Goal: Task Accomplishment & Management: Manage account settings

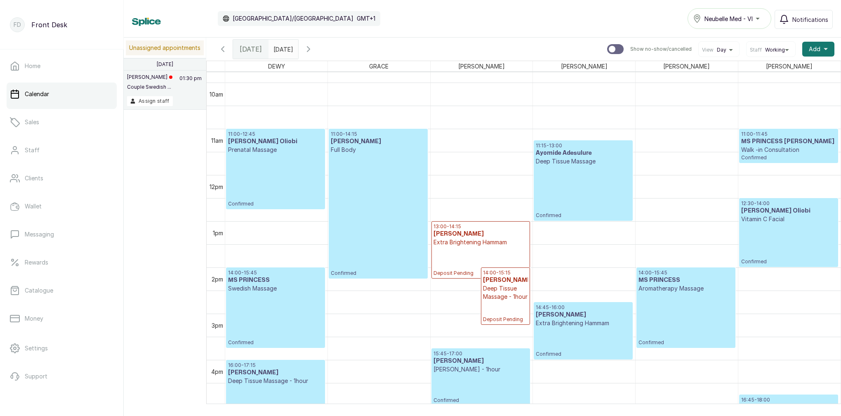
scroll to position [451, 0]
click at [275, 180] on div "11:00 - 12:45 [PERSON_NAME] Oliobi Prenatal Massage Confirmed" at bounding box center [275, 170] width 95 height 76
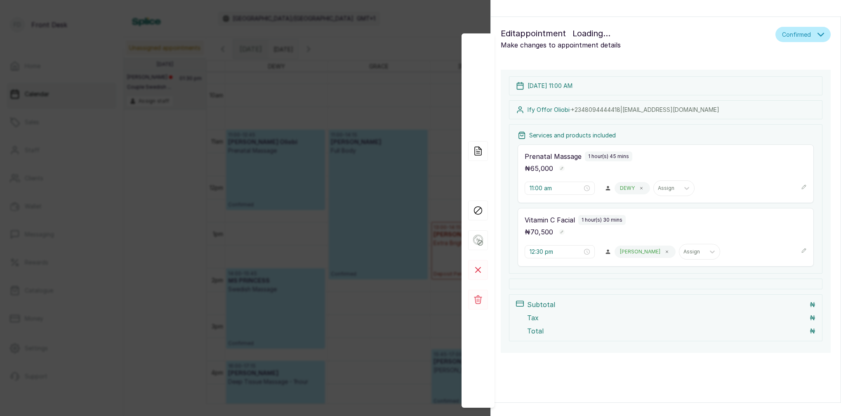
scroll to position [0, 0]
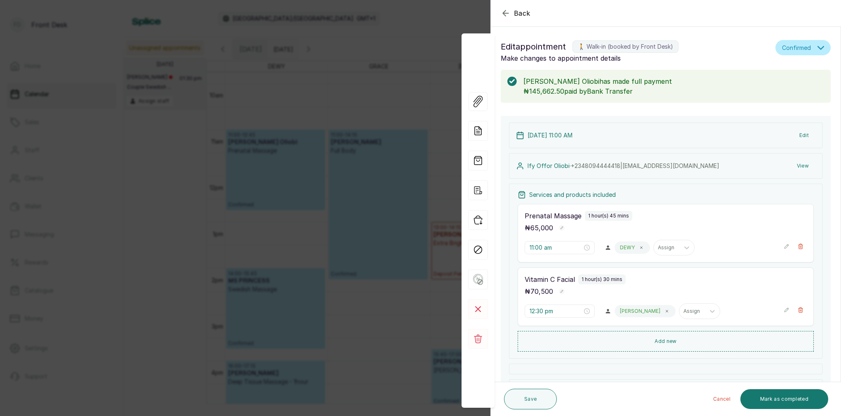
click at [399, 59] on div "Back Appointment Details Edit appointment 🚶 Walk-in (booked by Front Desk) Make…" at bounding box center [420, 208] width 841 height 416
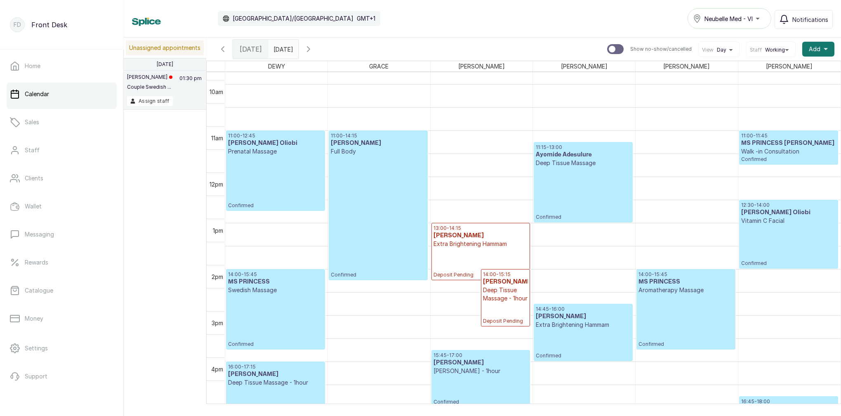
scroll to position [454, 0]
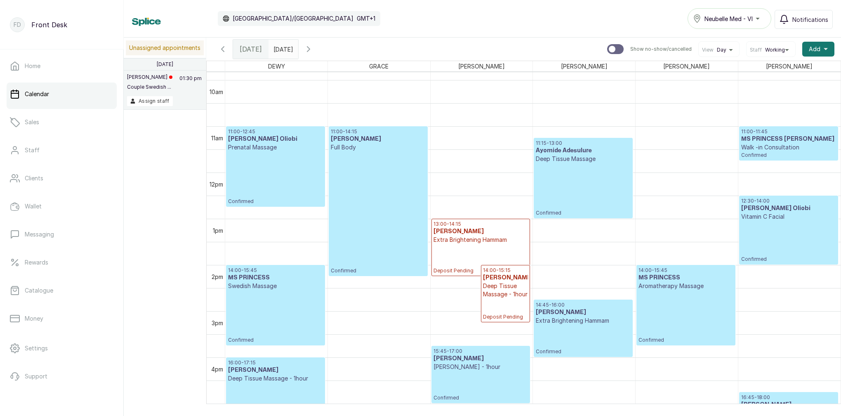
click at [377, 167] on div "11:00 - 14:15 [PERSON_NAME] Full Body Confirmed" at bounding box center [378, 201] width 94 height 146
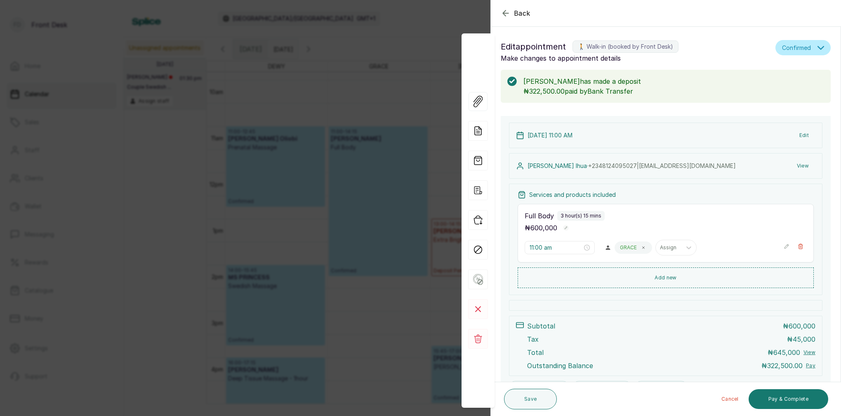
click at [333, 94] on div "Back Appointment Details Edit appointment 🚶 Walk-in (booked by Front Desk) Make…" at bounding box center [420, 208] width 841 height 416
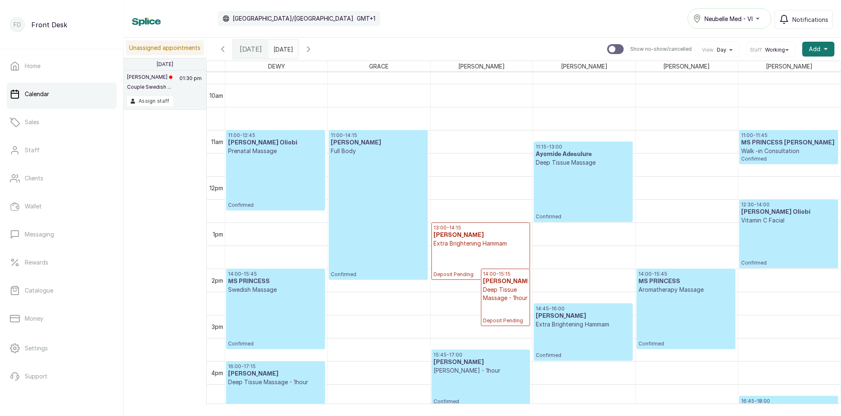
scroll to position [455, 0]
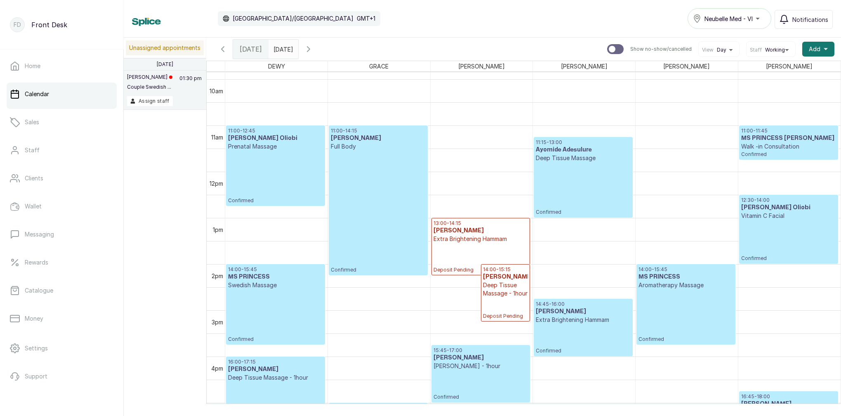
click at [571, 181] on div "11:15 - 13:00 Ayomide Adesulure Deep Tissue Massage Confirmed" at bounding box center [583, 177] width 94 height 76
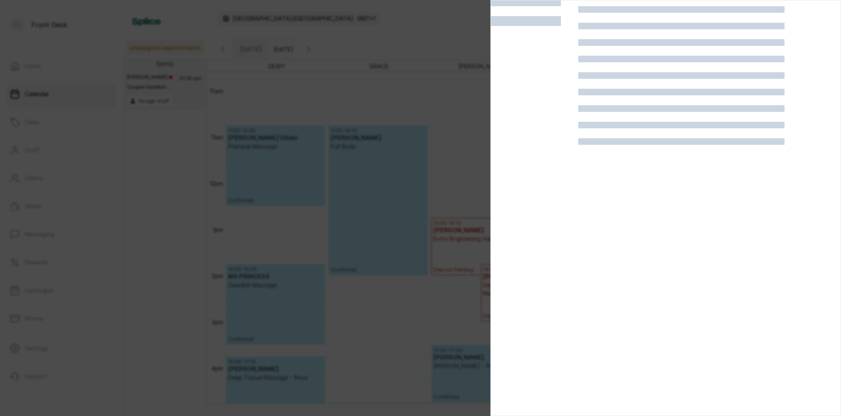
scroll to position [21, 0]
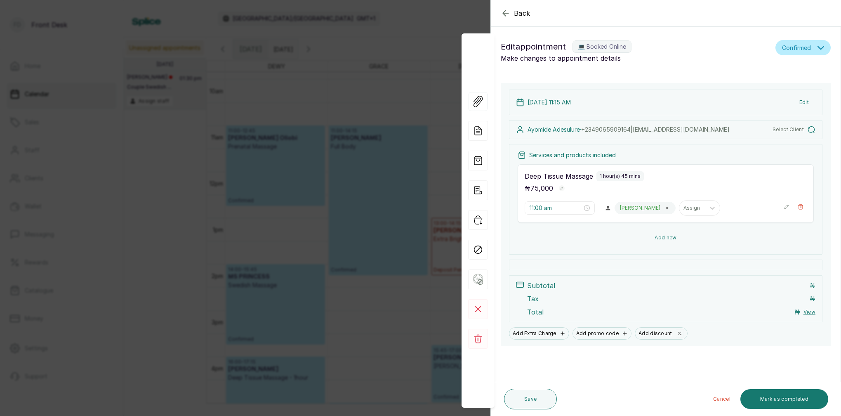
type input "11:15 am"
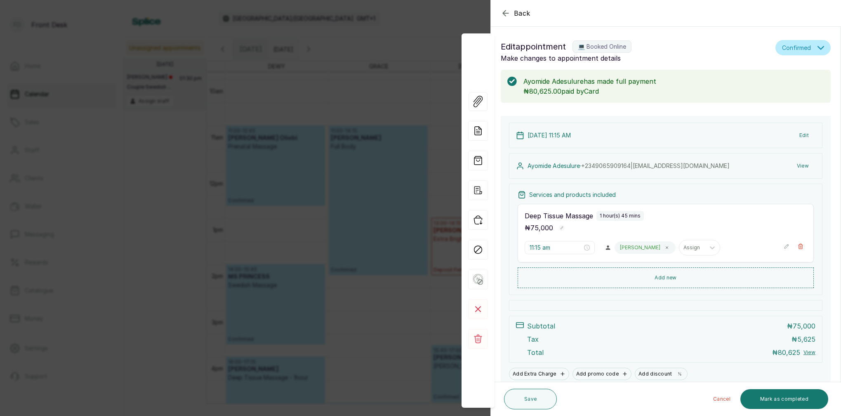
click at [377, 28] on div "Back Appointment Details Edit appointment 💻 Booked Online Make changes to appoi…" at bounding box center [420, 208] width 841 height 416
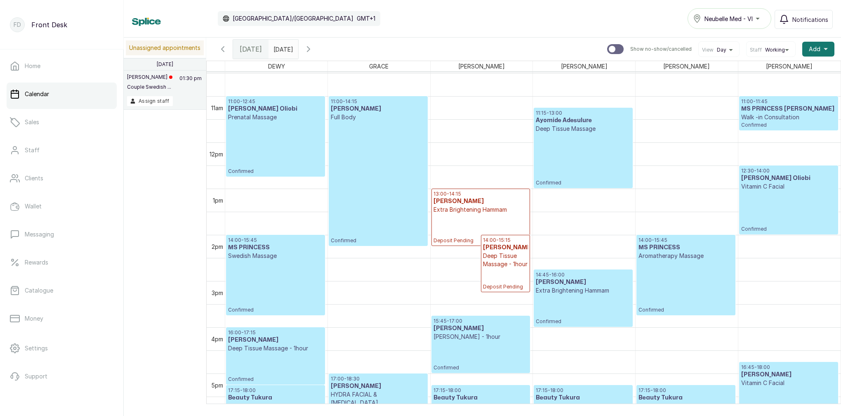
scroll to position [508, 0]
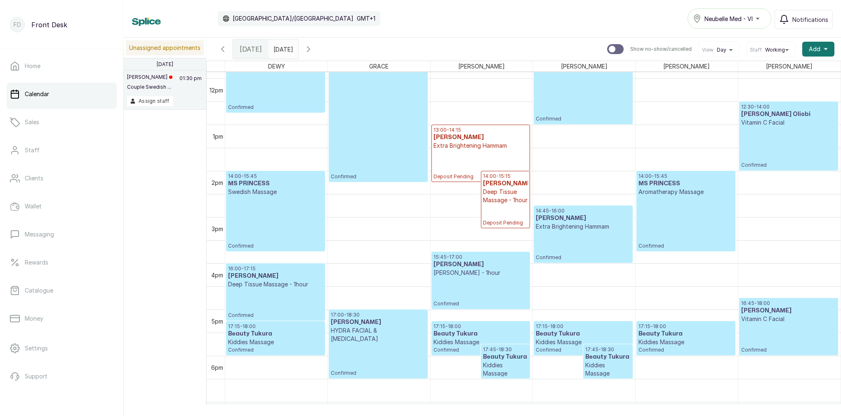
click at [281, 232] on div "14:00 - 15:45 MS PRINCESS Swedish Massage Confirmed" at bounding box center [275, 211] width 95 height 76
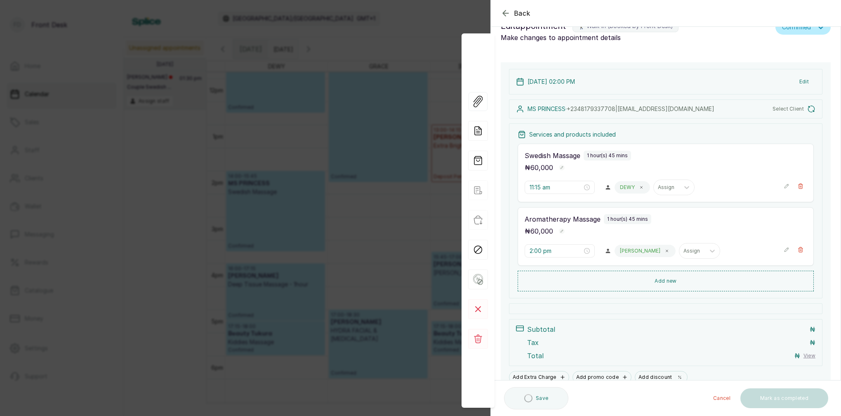
type input "2:00 pm"
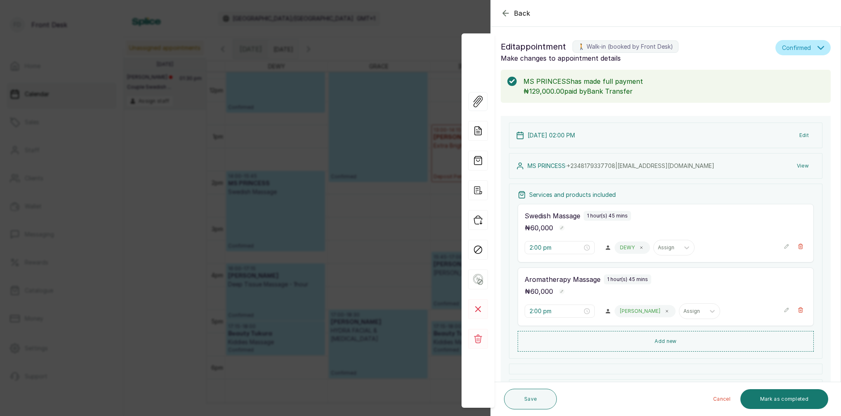
click at [366, 94] on div "Back Appointment Details Edit appointment 🚶 Walk-in (booked by Front Desk) Make…" at bounding box center [420, 208] width 841 height 416
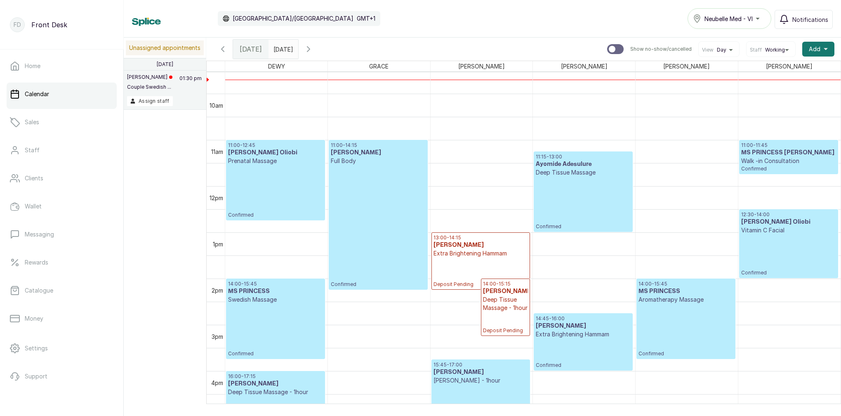
scroll to position [430, 0]
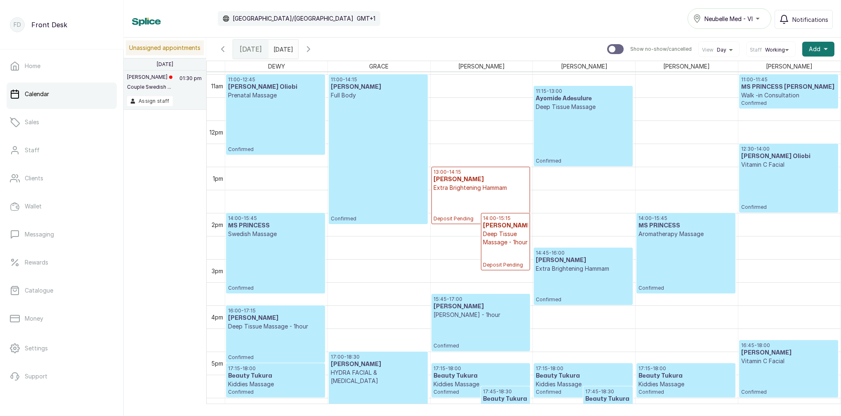
click at [682, 265] on div "14:00 - 15:45 MS PRINCESS Aromatherapy Massage Confirmed" at bounding box center [686, 253] width 94 height 76
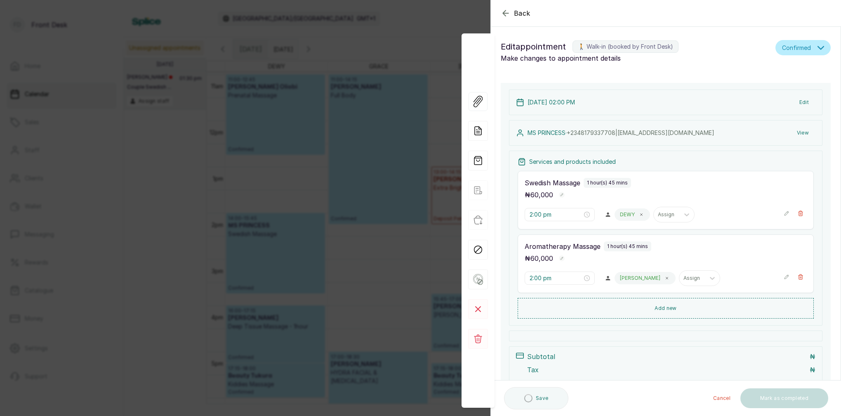
click at [377, 223] on div "Back Appointment Details Edit appointment 🚶 Walk-in (booked by Front Desk) Make…" at bounding box center [420, 208] width 841 height 416
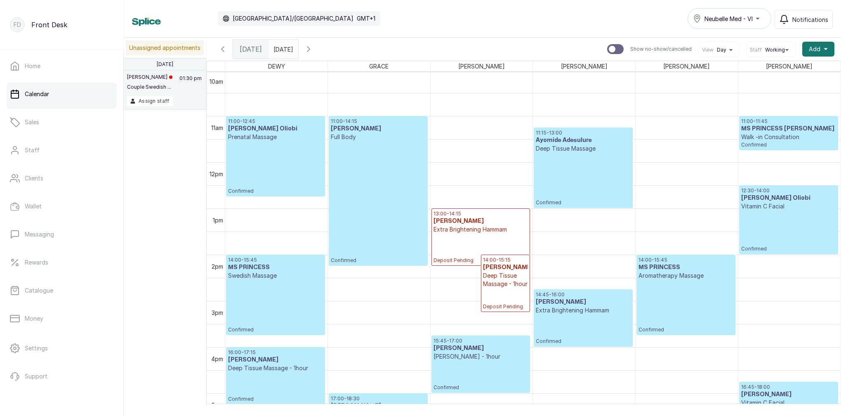
click at [347, 195] on div "11:00 - 14:15 [PERSON_NAME] Full Body Confirmed" at bounding box center [378, 191] width 94 height 146
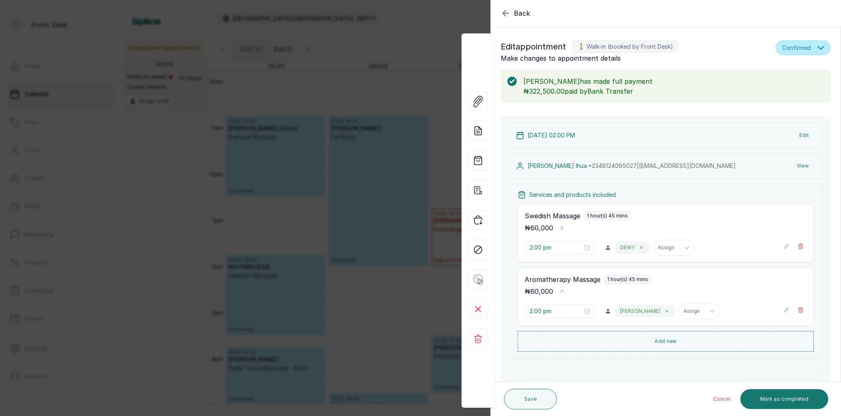
type input "11:00 am"
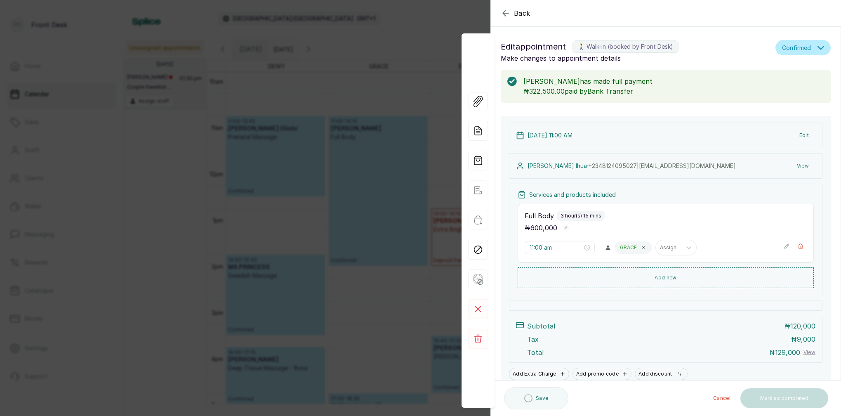
click at [807, 167] on button "View" at bounding box center [802, 165] width 25 height 15
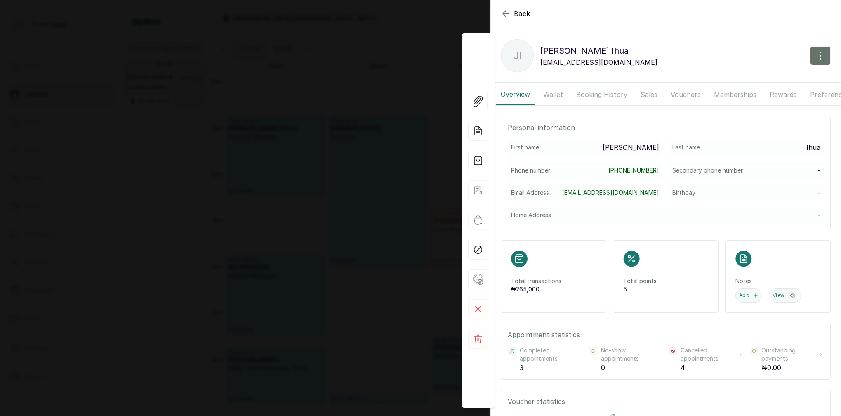
click at [591, 94] on button "Booking History" at bounding box center [601, 94] width 61 height 21
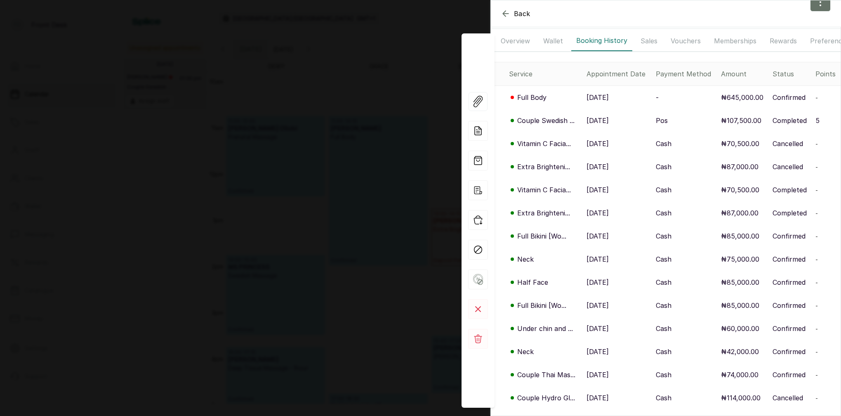
click at [549, 237] on p "Full Bikini [Wo..." at bounding box center [541, 236] width 49 height 10
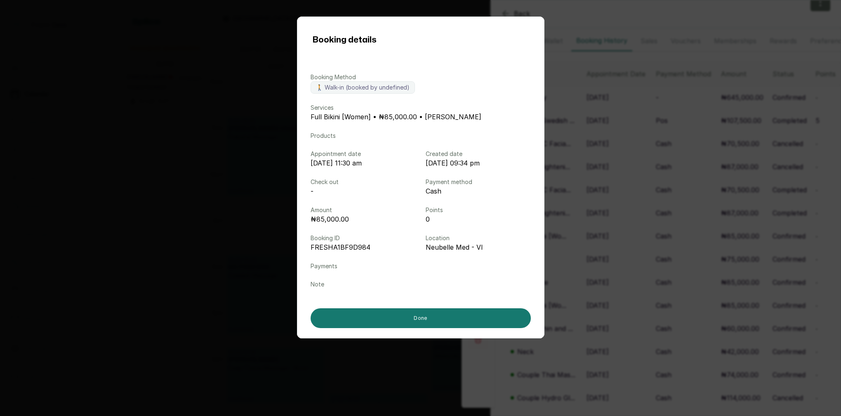
click at [627, 231] on div "Booking details Booking Method 🚶 Walk-in (booked by undefined) Services Full Bi…" at bounding box center [420, 208] width 841 height 416
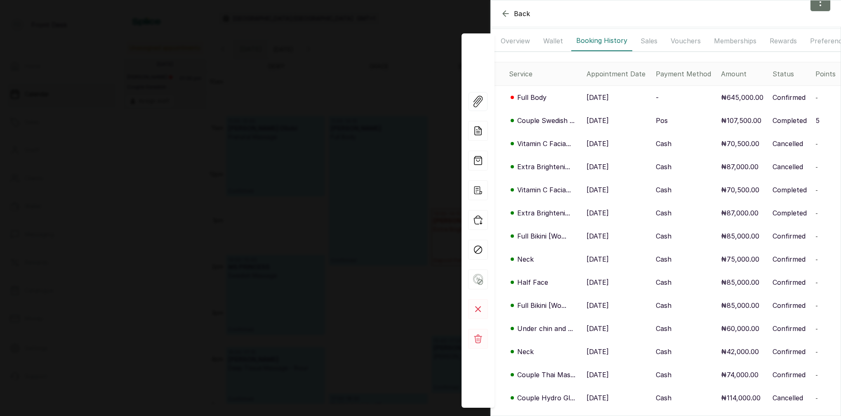
click at [535, 167] on p "Extra Brighteni..." at bounding box center [543, 167] width 53 height 10
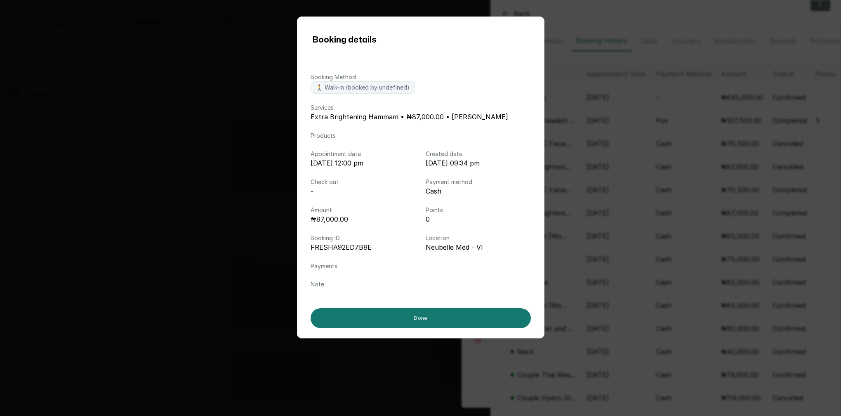
click at [612, 167] on div "Booking details Booking Method 🚶 Walk-in (booked by undefined) Services Extra B…" at bounding box center [420, 208] width 841 height 416
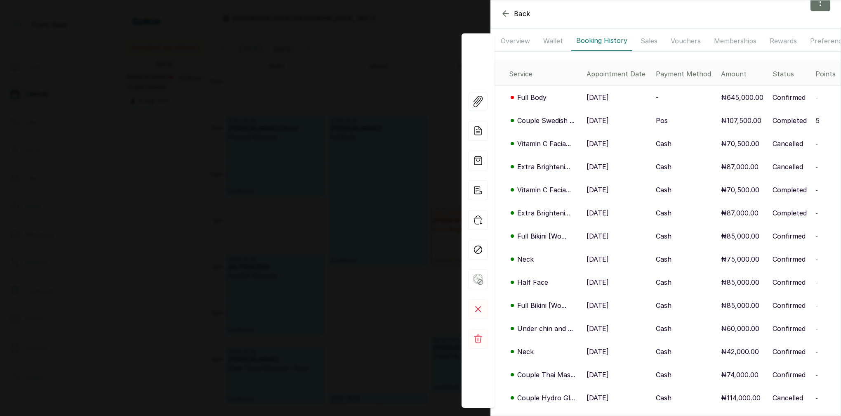
click at [553, 147] on p "Vitamin C Facia..." at bounding box center [544, 144] width 54 height 10
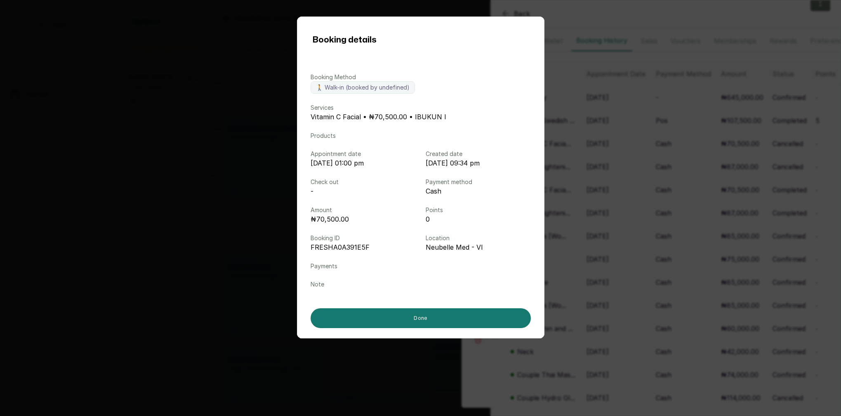
drag, startPoint x: 647, startPoint y: 160, endPoint x: 643, endPoint y: 160, distance: 4.1
click at [647, 160] on div "Booking details Booking Method 🚶 Walk-in (booked by undefined) Services Vitamin…" at bounding box center [420, 208] width 841 height 416
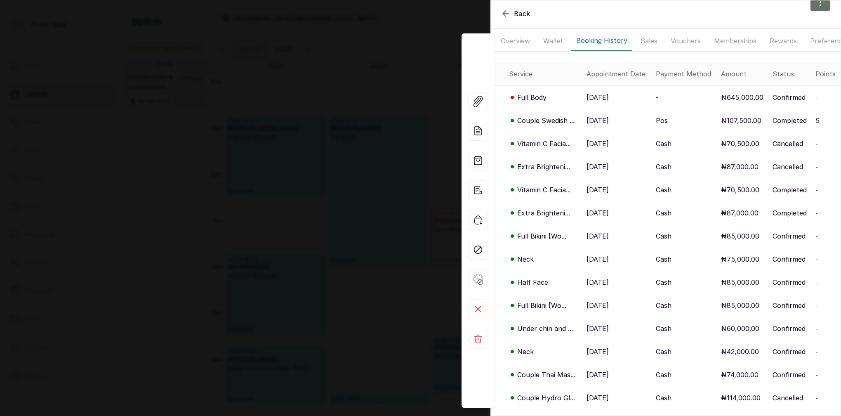
click at [534, 191] on p "Vitamin C Facia..." at bounding box center [544, 190] width 54 height 10
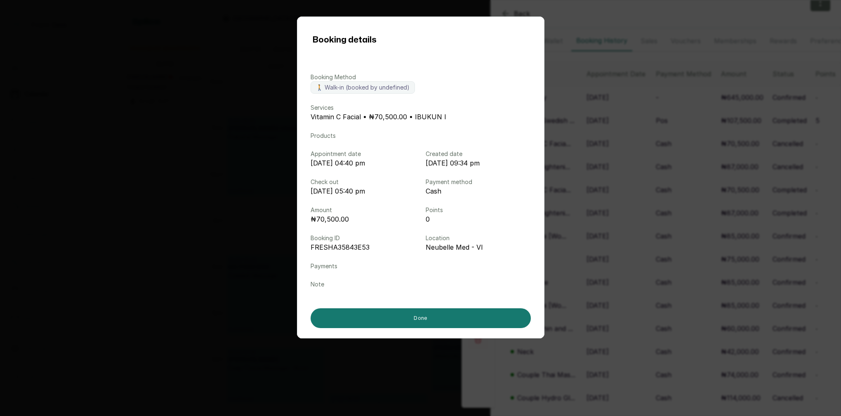
click at [606, 189] on div "Booking details Booking Method 🚶 Walk-in (booked by undefined) Services Vitamin…" at bounding box center [420, 208] width 841 height 416
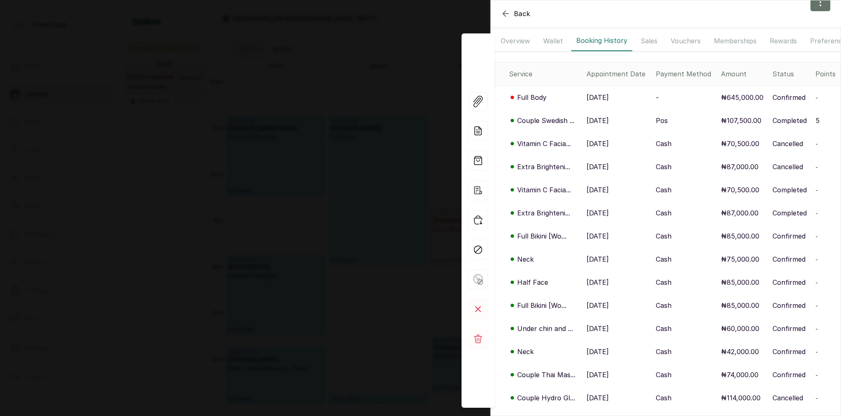
click at [546, 166] on p "Extra Brighteni..." at bounding box center [543, 167] width 53 height 10
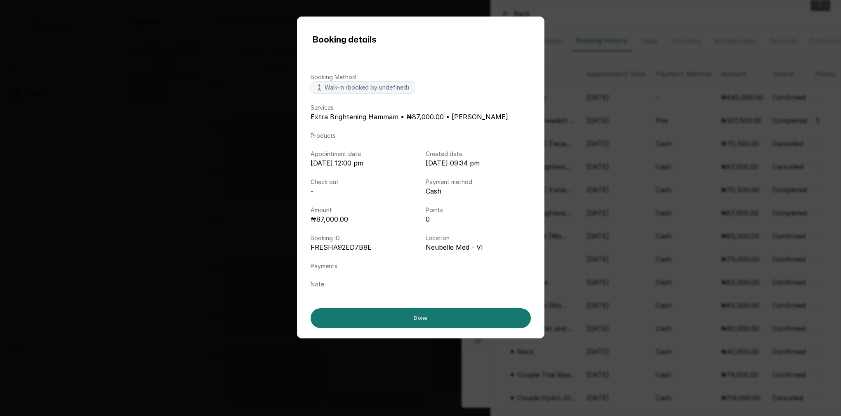
click at [630, 174] on div "Booking details Booking Method 🚶 Walk-in (booked by undefined) Services Extra B…" at bounding box center [420, 208] width 841 height 416
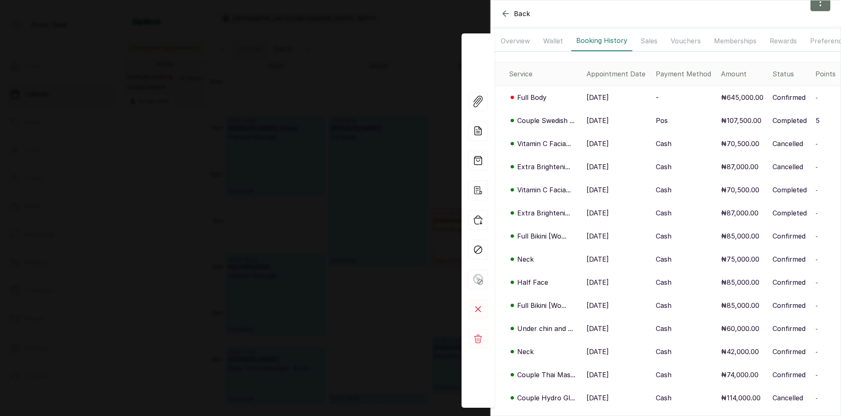
click at [540, 237] on p "Full Bikini [Wo..." at bounding box center [541, 236] width 49 height 10
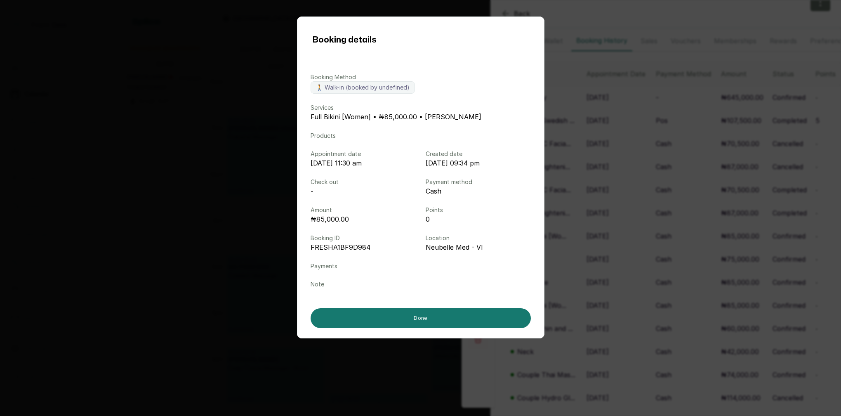
click at [639, 243] on div "Booking details Booking Method 🚶 Walk-in (booked by undefined) Services Full Bi…" at bounding box center [420, 208] width 841 height 416
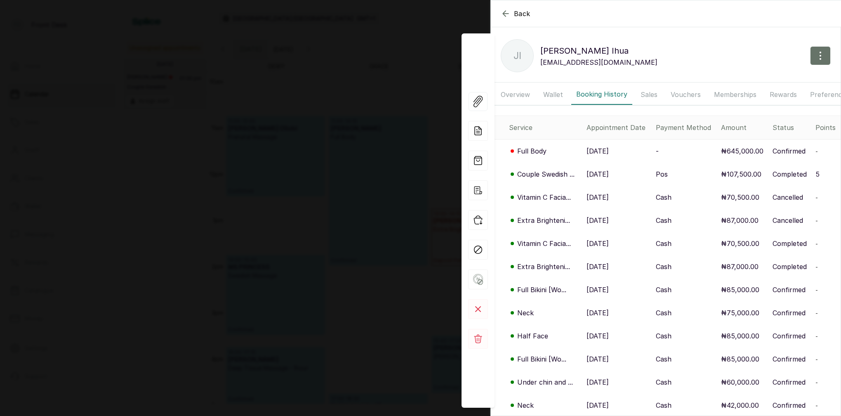
click at [322, 108] on div "Back [PERSON_NAME] [PERSON_NAME] [PERSON_NAME][EMAIL_ADDRESS][DOMAIN_NAME] Over…" at bounding box center [420, 208] width 841 height 416
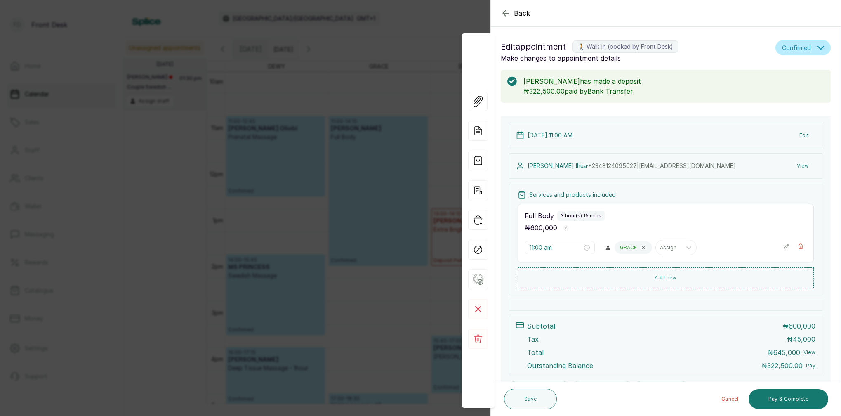
click at [377, 68] on div "Back Appointment Details Edit appointment 🚶 Walk-in (booked by Front Desk) Make…" at bounding box center [420, 208] width 841 height 416
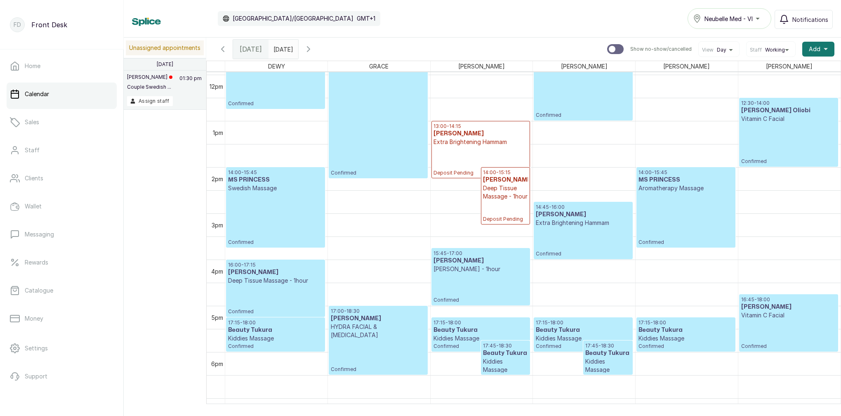
click at [693, 212] on div "14:00 - 15:45 MS PRINCESS Aromatherapy Massage Confirmed" at bounding box center [686, 207] width 94 height 76
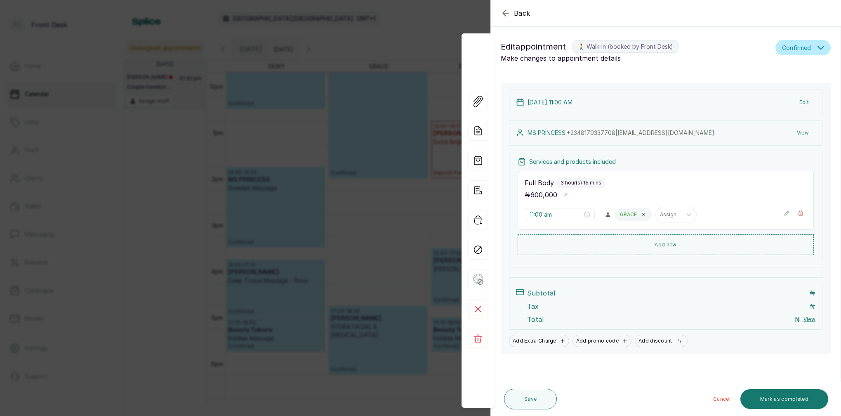
type input "2:00 pm"
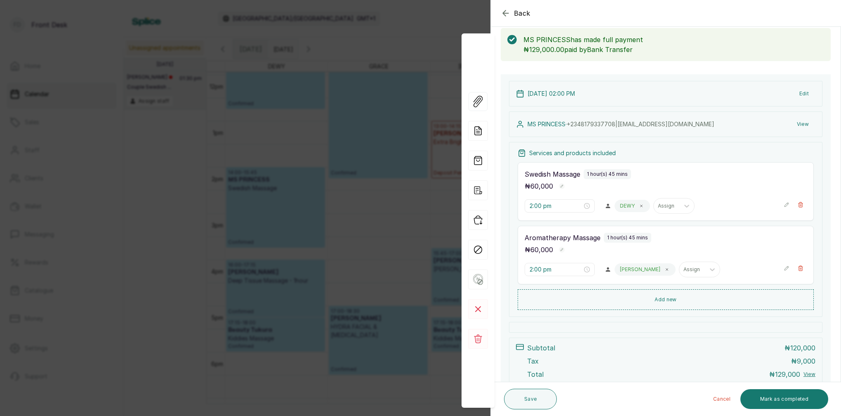
click at [415, 45] on div "Back Appointment Details Edit appointment 🚶 Walk-in (booked by Front Desk) Make…" at bounding box center [420, 208] width 841 height 416
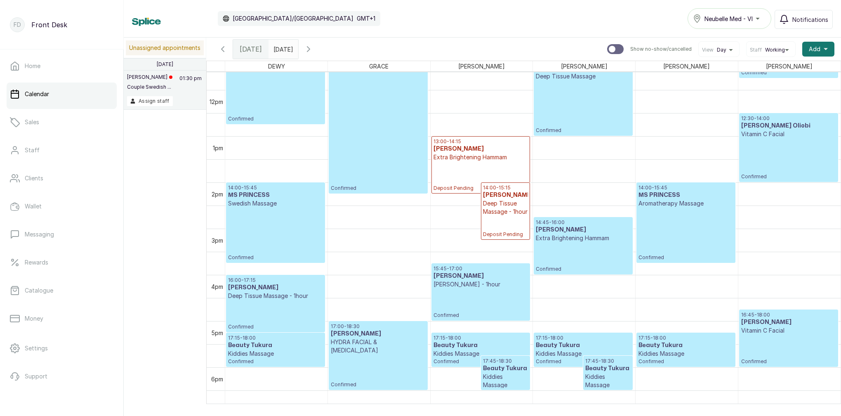
scroll to position [537, 0]
click at [663, 223] on div "14:00 - 15:45 MS PRINCESS Aromatherapy Massage Confirmed" at bounding box center [686, 222] width 94 height 76
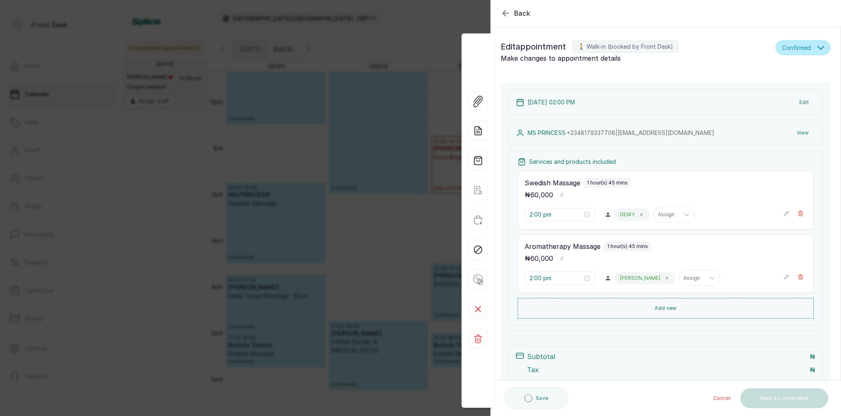
scroll to position [0, 0]
click at [803, 133] on button "View" at bounding box center [802, 132] width 25 height 15
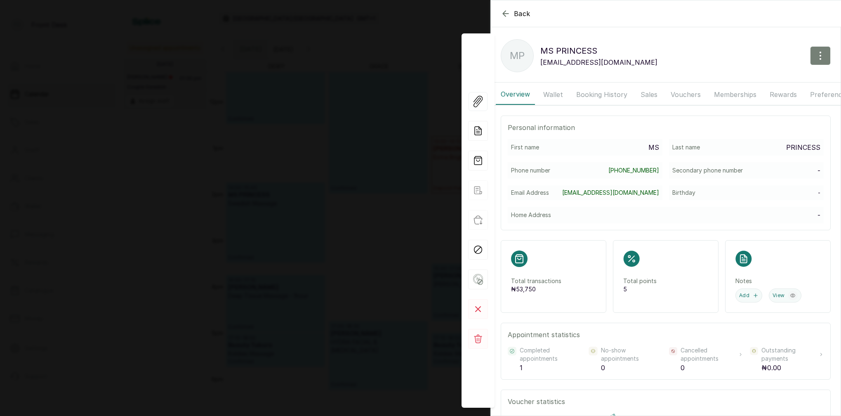
drag, startPoint x: 820, startPoint y: 53, endPoint x: 813, endPoint y: 55, distance: 7.3
click at [820, 53] on icon "button" at bounding box center [821, 56] width 10 height 10
click at [751, 80] on span "Edit" at bounding box center [784, 80] width 79 height 10
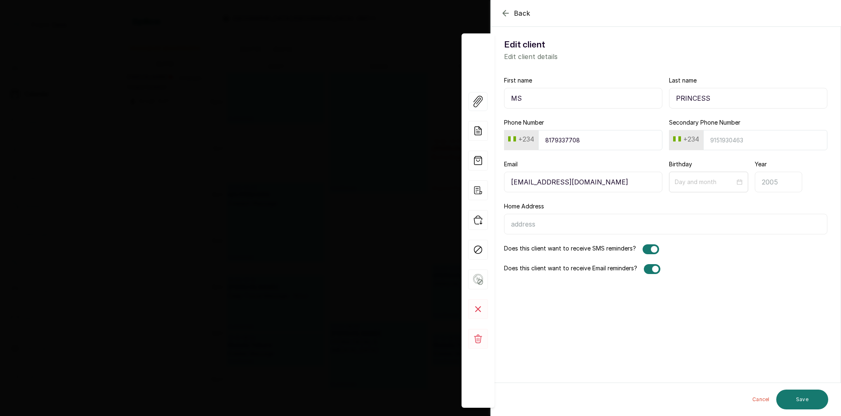
drag, startPoint x: 718, startPoint y: 97, endPoint x: 675, endPoint y: 101, distance: 42.7
paste input "PRINCESS"
type input "MS PRINCESS"
click at [698, 101] on input "Last name" at bounding box center [748, 98] width 158 height 21
type input "[PERSON_NAME]"
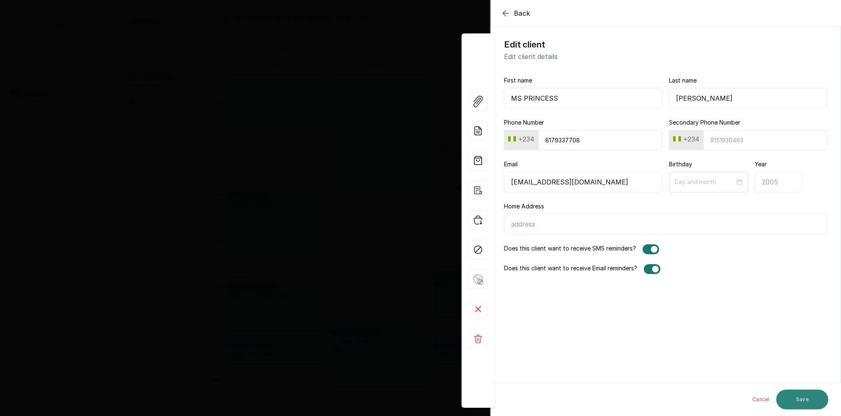
drag, startPoint x: 800, startPoint y: 403, endPoint x: 805, endPoint y: 400, distance: 6.1
click at [800, 403] on button "Save" at bounding box center [802, 399] width 52 height 20
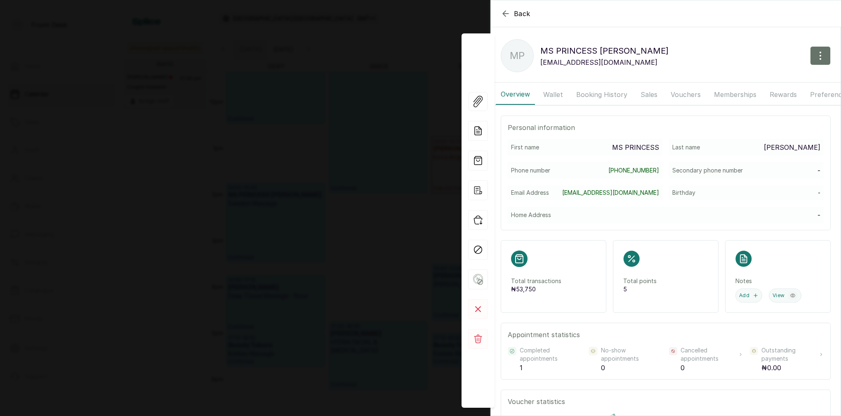
click at [330, 98] on div "Back MS PRINCESS [PERSON_NAME] MS PRINCESS [PERSON_NAME] [EMAIL_ADDRESS][DOMAIN…" at bounding box center [420, 208] width 841 height 416
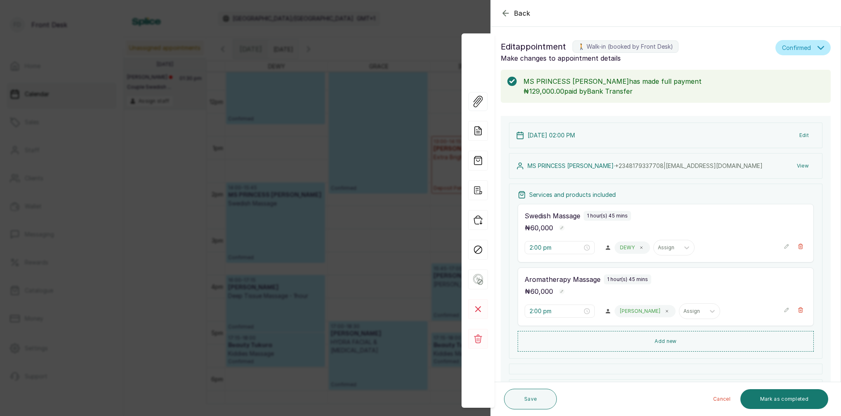
click at [335, 97] on div "Back Appointment Details Edit appointment 🚶 Walk-in (booked by Front Desk) Make…" at bounding box center [420, 208] width 841 height 416
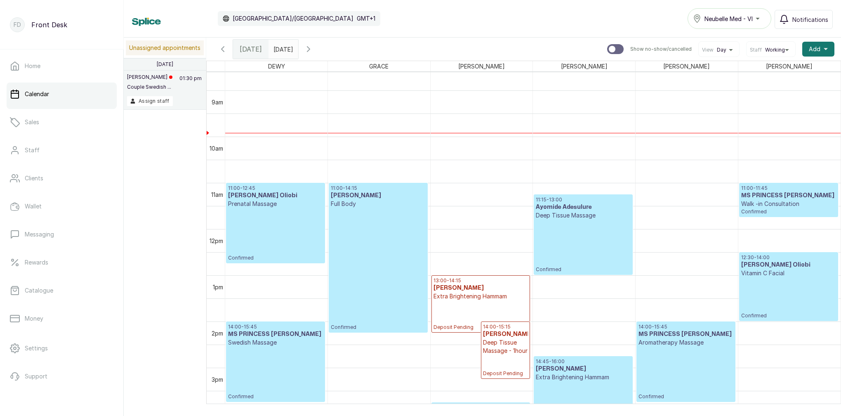
scroll to position [399, 0]
click at [318, 47] on button "Show no-show/cancelled" at bounding box center [309, 49] width 20 height 20
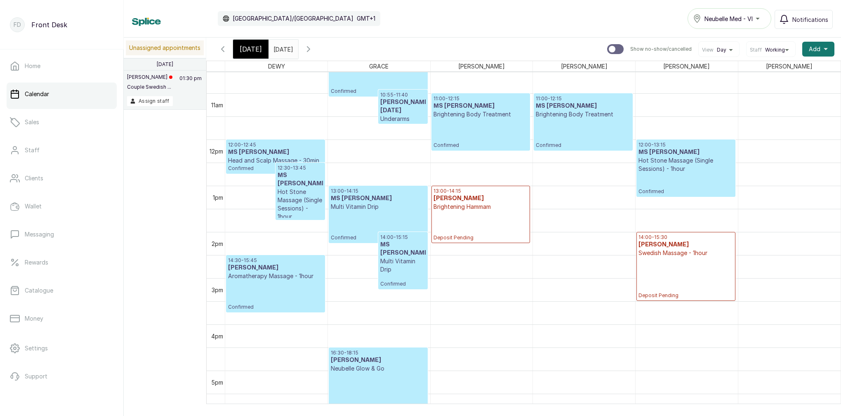
scroll to position [7, 0]
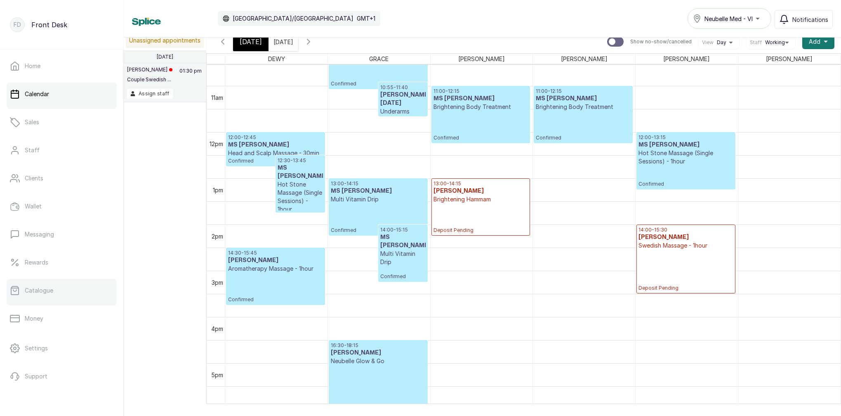
click at [40, 296] on link "Catalogue" at bounding box center [62, 290] width 110 height 23
